Goal: Transaction & Acquisition: Download file/media

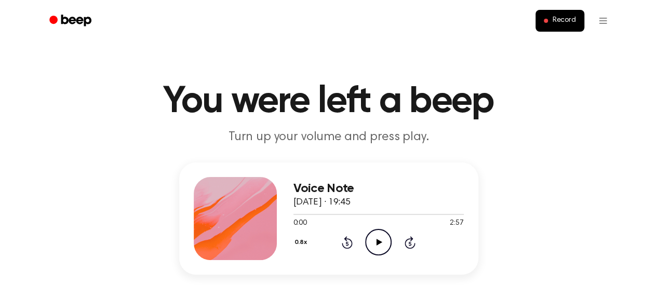
click at [377, 245] on icon at bounding box center [380, 242] width 6 height 7
click at [301, 245] on div "0.8x" at bounding box center [302, 243] width 18 height 16
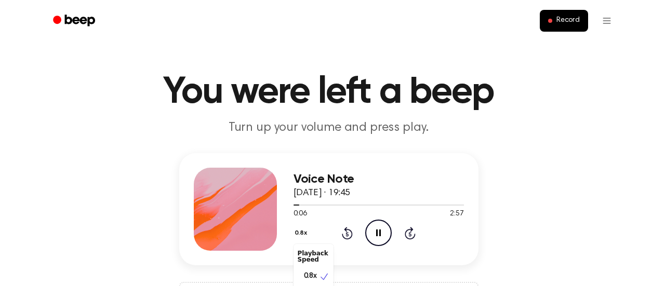
scroll to position [5, 0]
click at [314, 284] on div "1.0x" at bounding box center [313, 291] width 40 height 19
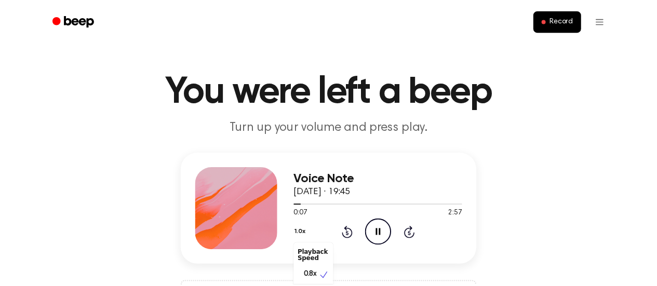
scroll to position [23, 0]
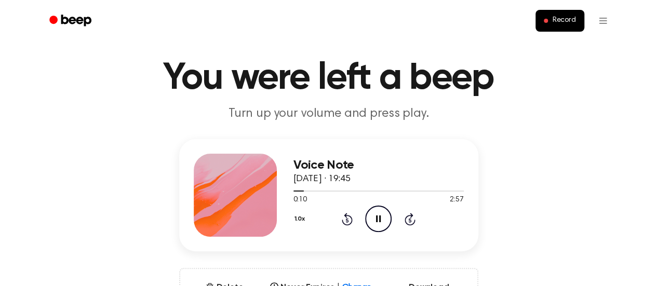
click at [377, 215] on icon "Pause Audio" at bounding box center [378, 219] width 26 height 26
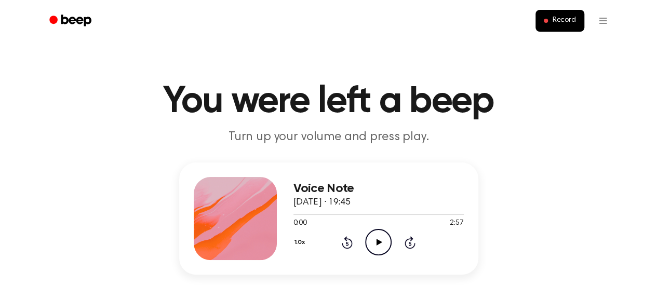
click at [371, 240] on icon "Play Audio" at bounding box center [378, 242] width 26 height 26
drag, startPoint x: 290, startPoint y: 212, endPoint x: 424, endPoint y: 210, distance: 134.0
click at [424, 210] on div at bounding box center [378, 214] width 170 height 8
click at [453, 215] on div at bounding box center [378, 214] width 170 height 1
click at [377, 243] on icon at bounding box center [378, 242] width 5 height 7
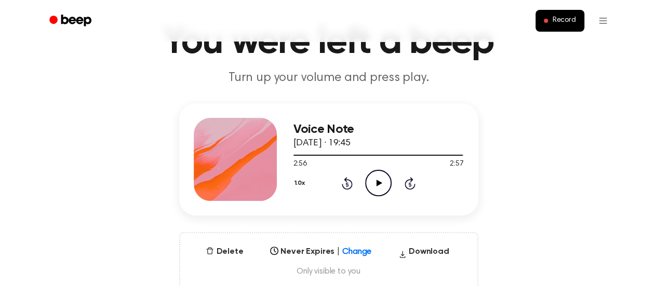
scroll to position [104, 0]
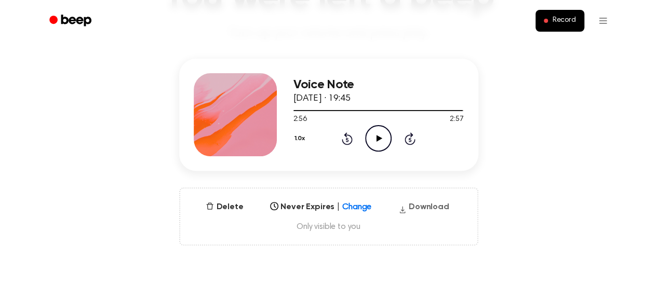
click at [421, 212] on button "Download" at bounding box center [423, 209] width 59 height 17
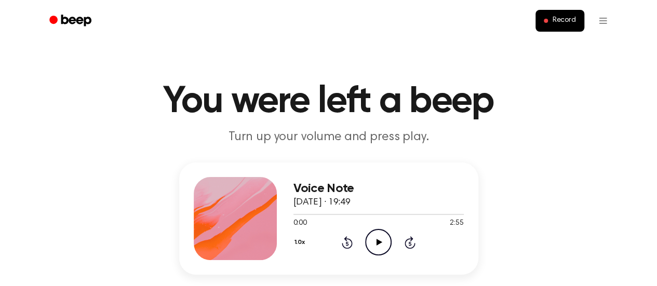
click at [379, 246] on icon "Play Audio" at bounding box center [378, 242] width 26 height 26
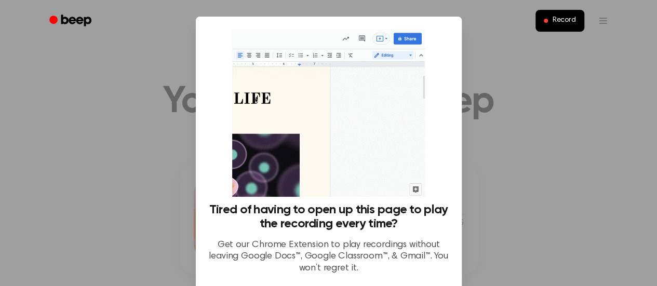
scroll to position [91, 0]
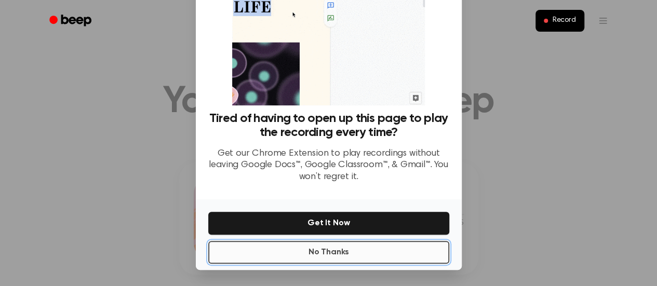
click at [321, 256] on button "No Thanks" at bounding box center [328, 252] width 241 height 23
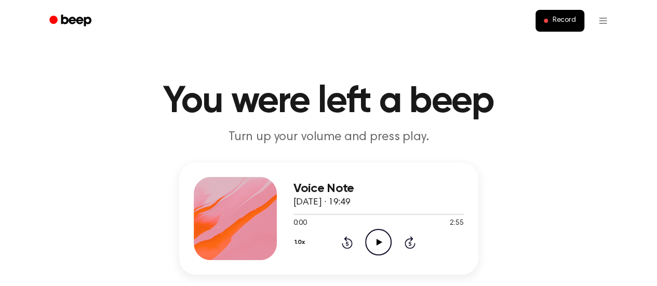
click at [377, 243] on icon at bounding box center [380, 242] width 6 height 7
click at [458, 215] on div at bounding box center [378, 214] width 170 height 1
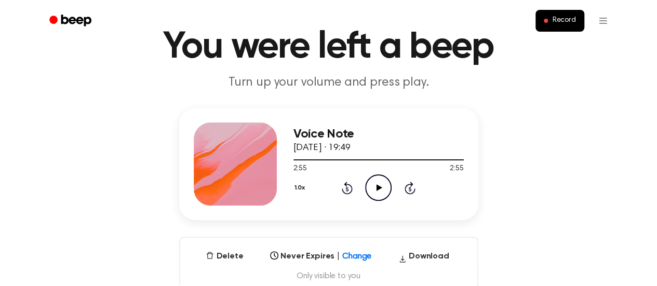
scroll to position [104, 0]
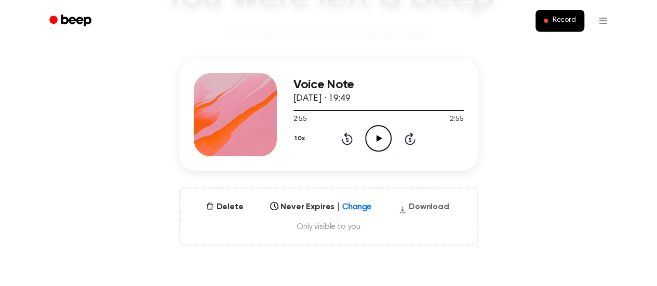
click at [409, 207] on button "Download" at bounding box center [423, 209] width 59 height 17
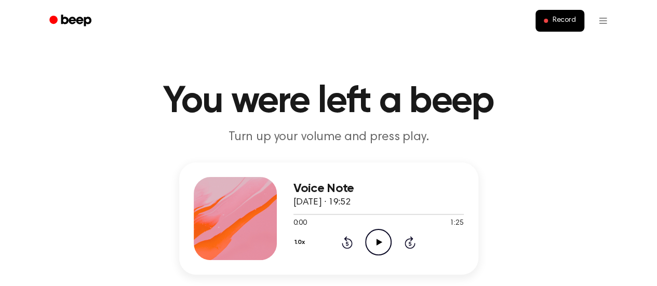
click at [377, 242] on icon at bounding box center [380, 242] width 6 height 7
click at [459, 215] on div at bounding box center [378, 214] width 170 height 8
click at [378, 239] on icon "Pause Audio" at bounding box center [378, 242] width 26 height 26
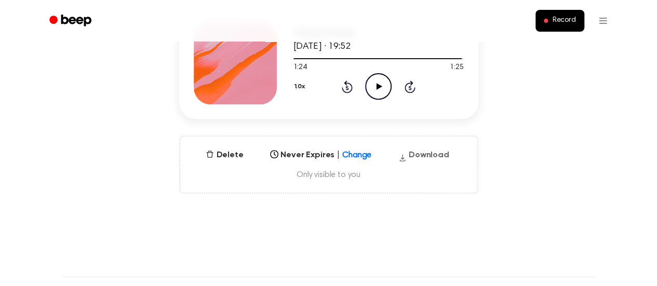
click at [422, 154] on button "Download" at bounding box center [423, 157] width 59 height 17
